Goal: Communication & Community: Answer question/provide support

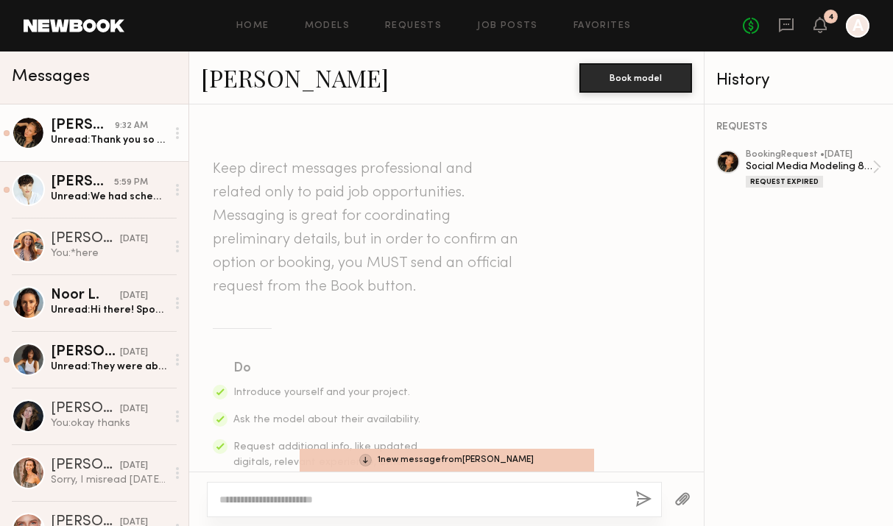
scroll to position [1752, 0]
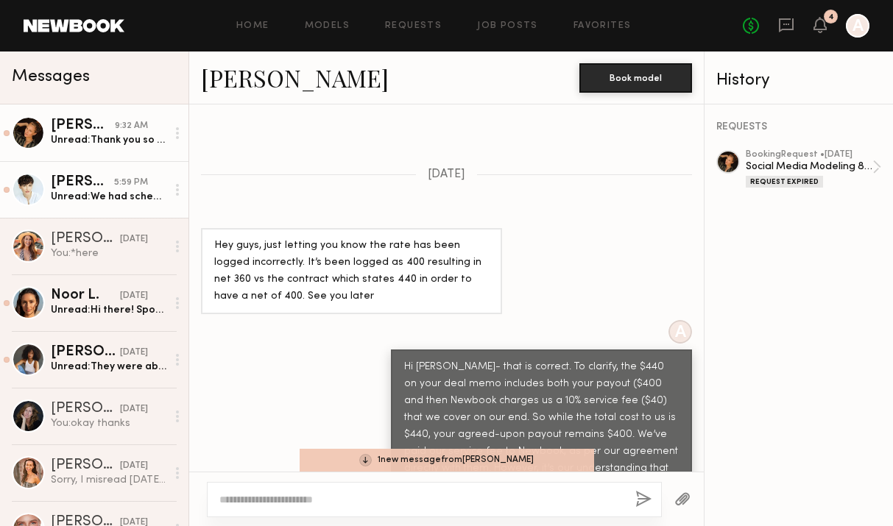
click at [110, 197] on div "Unread: We had scheduled a meeting on Zoom. I was ready to show up at the first…" at bounding box center [109, 197] width 116 height 14
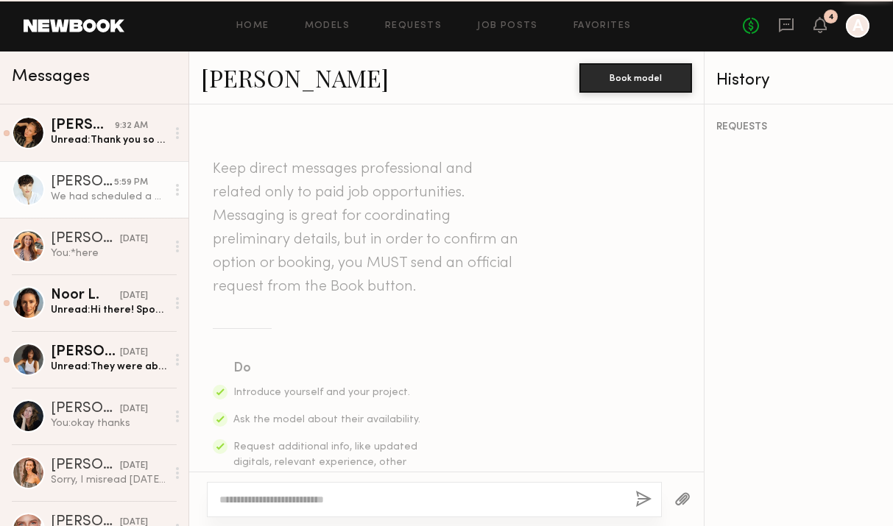
scroll to position [2939, 0]
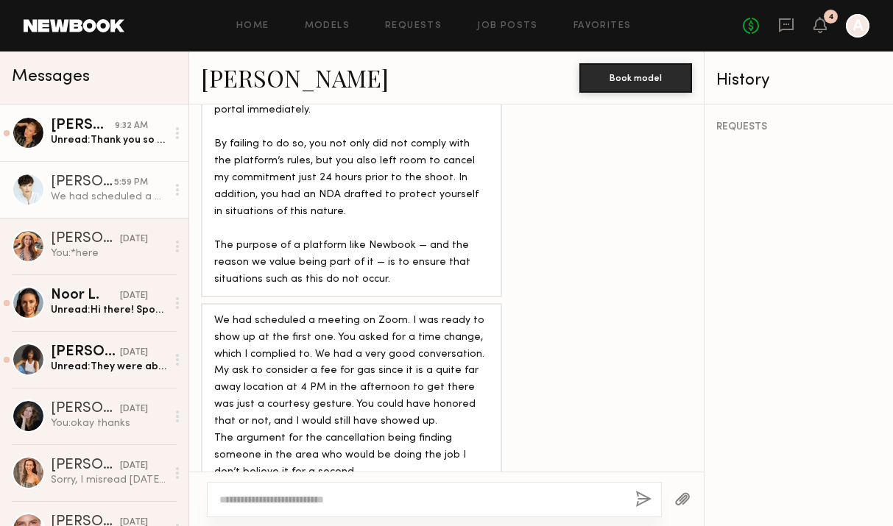
click at [105, 130] on div "[PERSON_NAME]" at bounding box center [83, 126] width 64 height 15
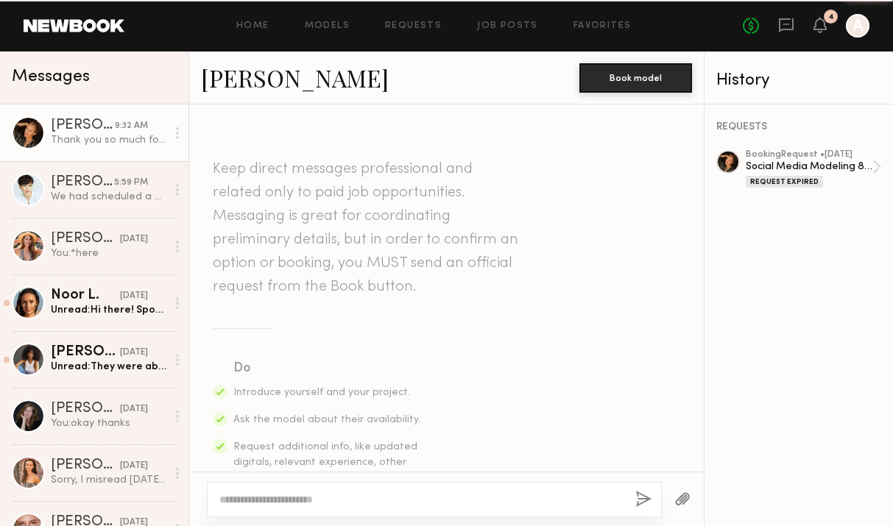
scroll to position [1822, 0]
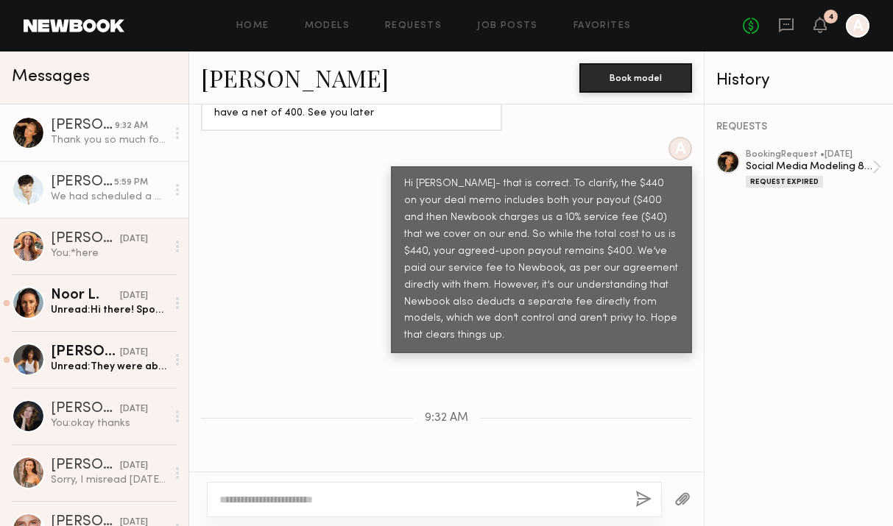
click at [87, 186] on div "[PERSON_NAME]" at bounding box center [82, 182] width 63 height 15
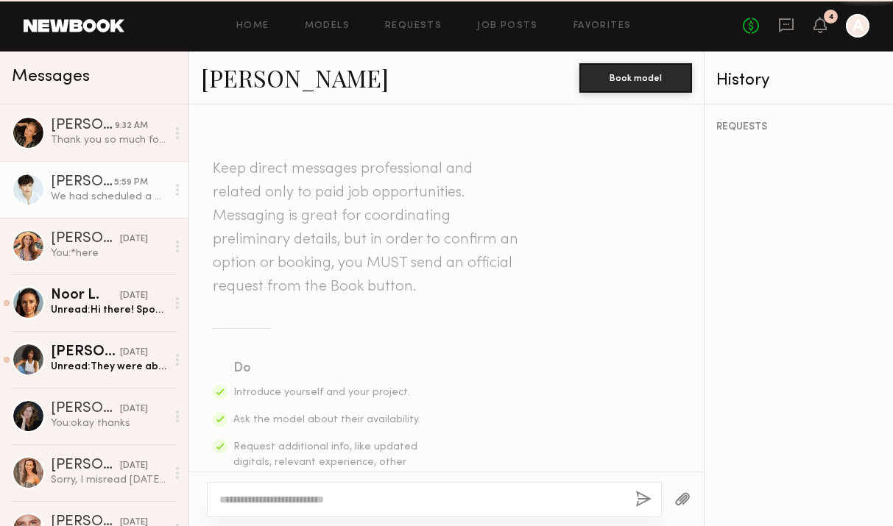
scroll to position [2939, 0]
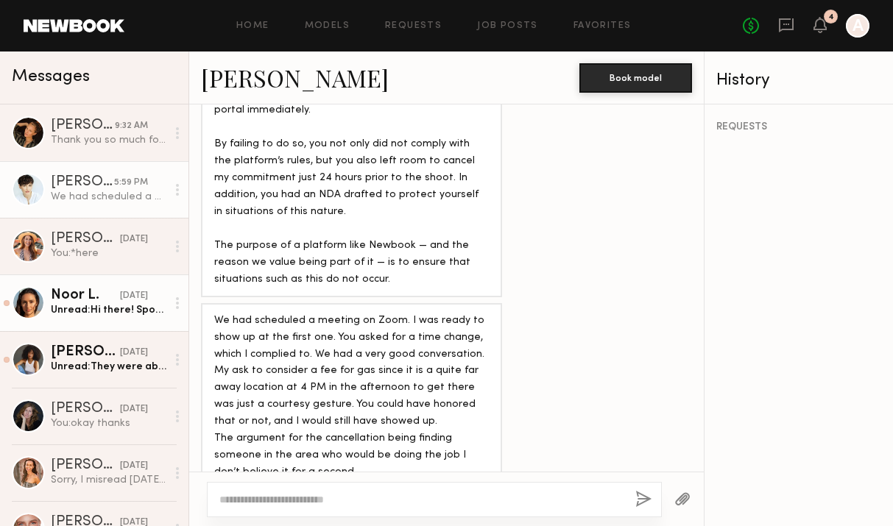
click at [102, 314] on div "Unread: Hi there! Spoke with new book, they told me they’ve adjusted it. Sorry …" at bounding box center [109, 310] width 116 height 14
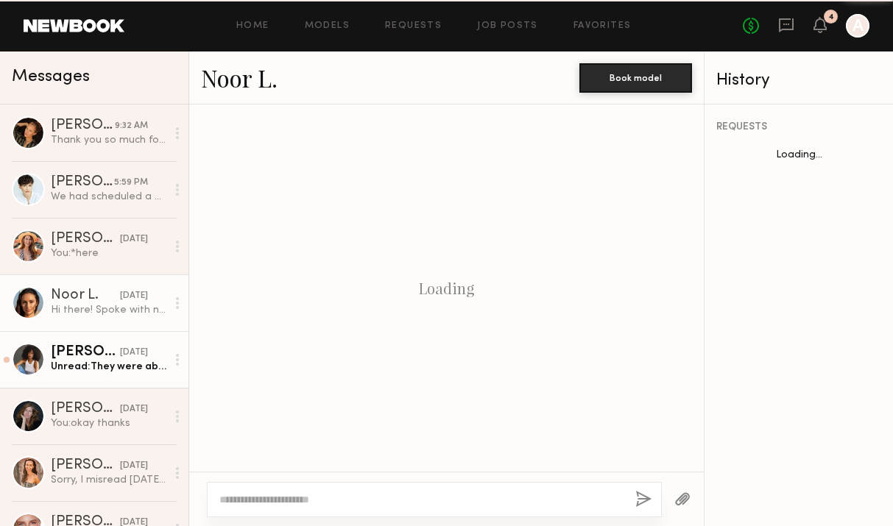
scroll to position [1439, 0]
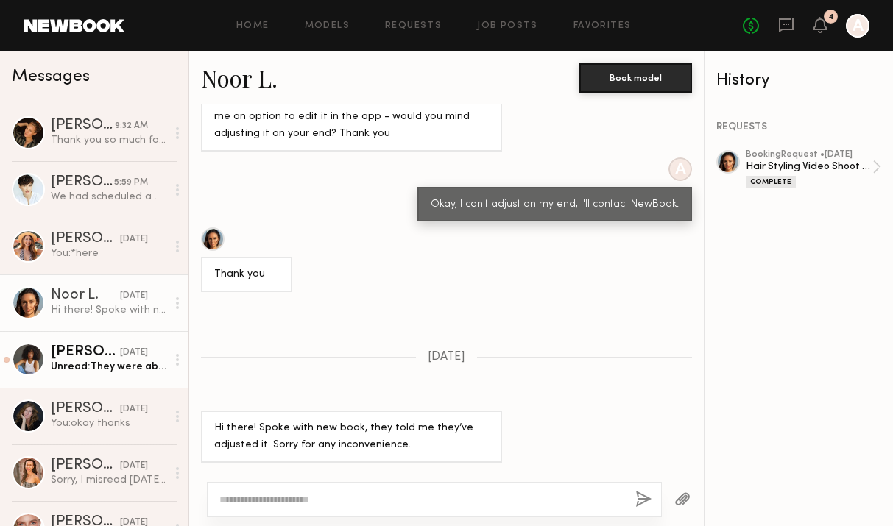
click at [104, 368] on div "Unread: They were able to correct it for me! :)" at bounding box center [109, 367] width 116 height 14
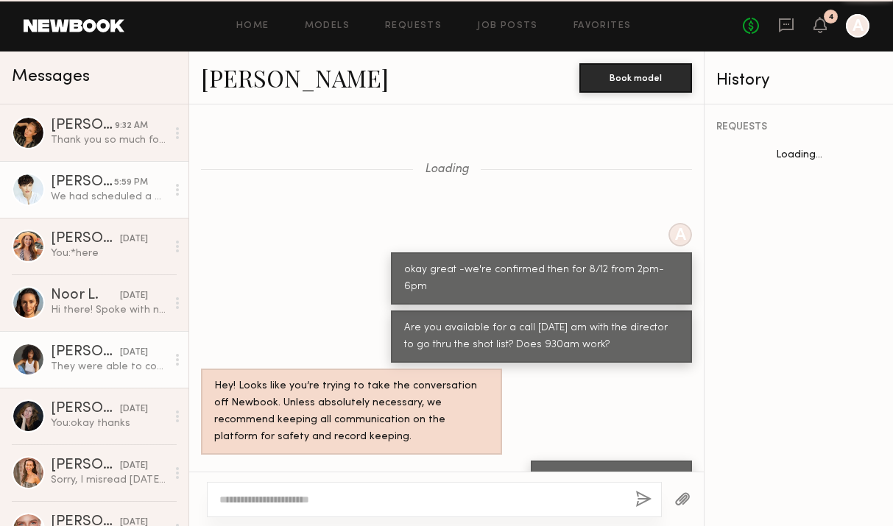
scroll to position [874, 0]
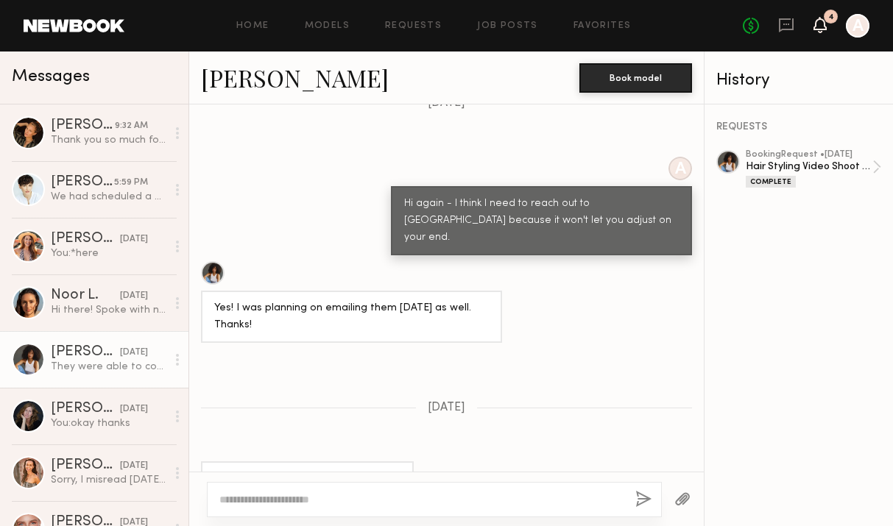
click at [819, 27] on icon at bounding box center [820, 24] width 12 height 10
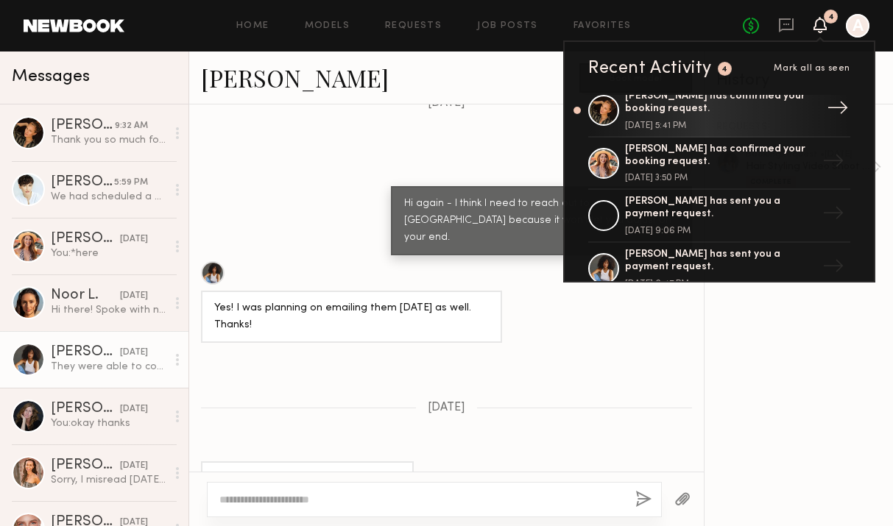
scroll to position [182, 0]
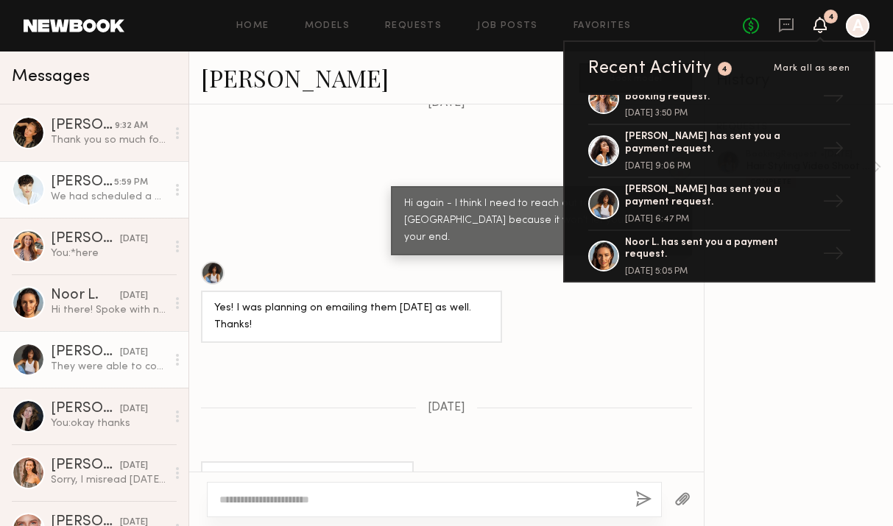
click at [82, 186] on div "[PERSON_NAME]" at bounding box center [82, 182] width 63 height 15
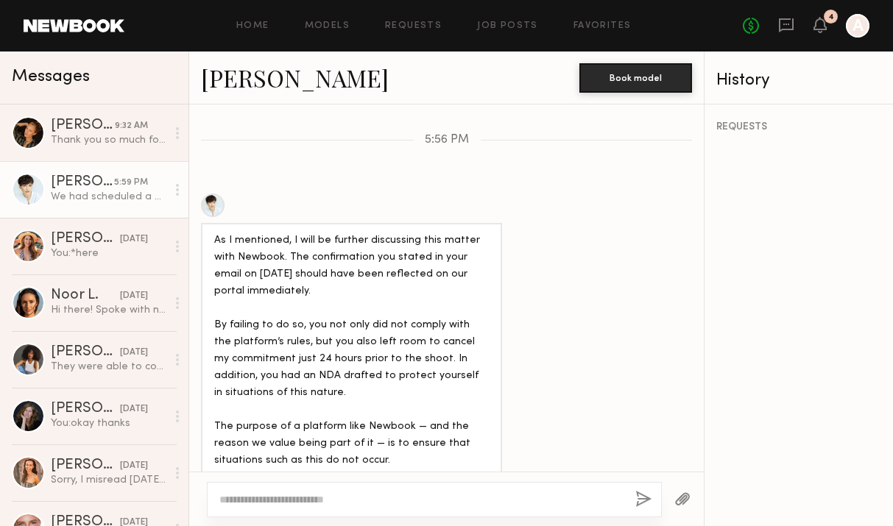
scroll to position [2711, 0]
